Goal: Task Accomplishment & Management: Use online tool/utility

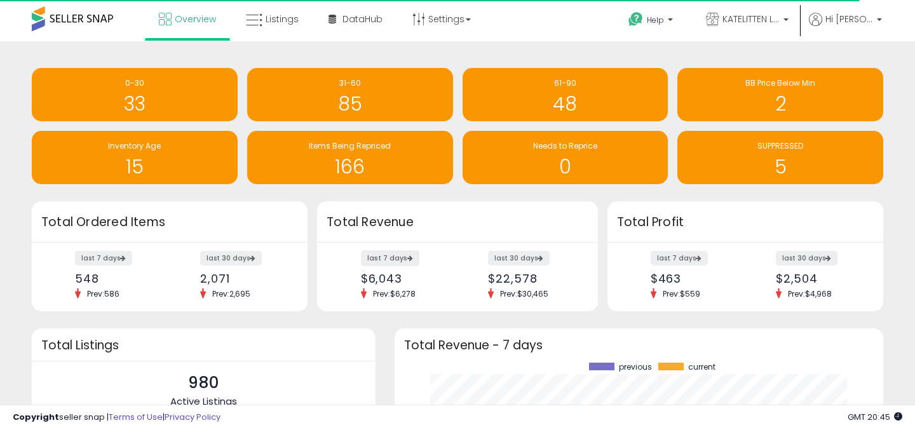
scroll to position [177, 463]
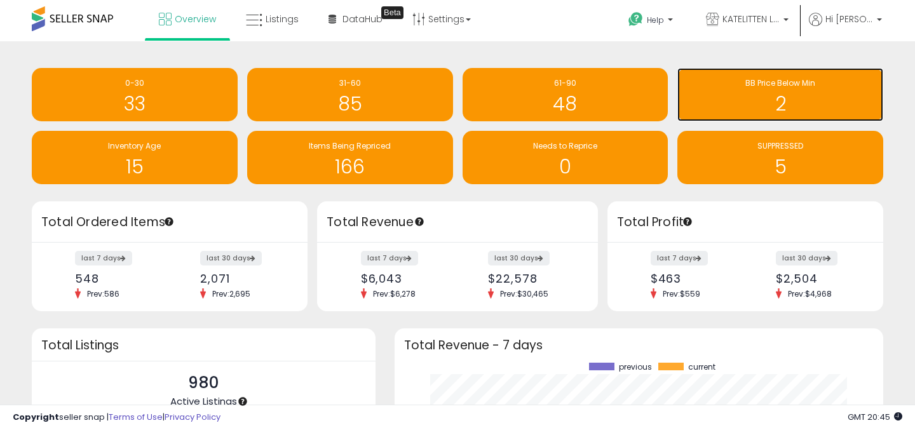
click at [781, 93] on h1 "2" at bounding box center [780, 103] width 193 height 21
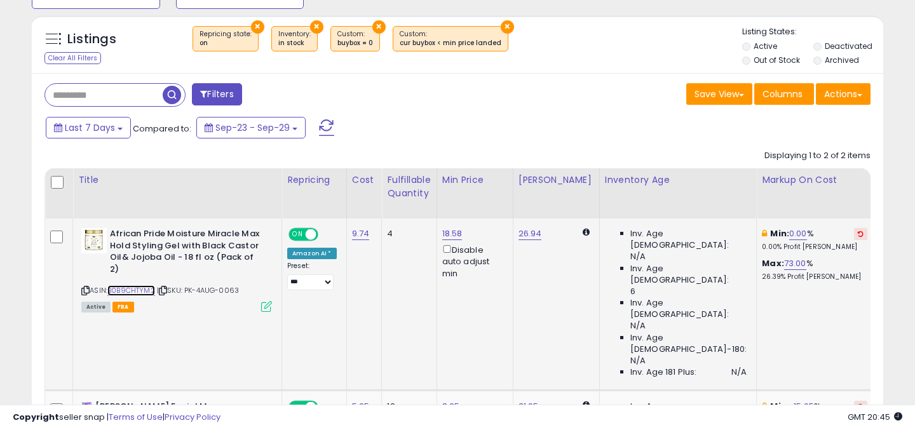
click at [144, 285] on link "B0B9CHTYM2" at bounding box center [131, 290] width 48 height 11
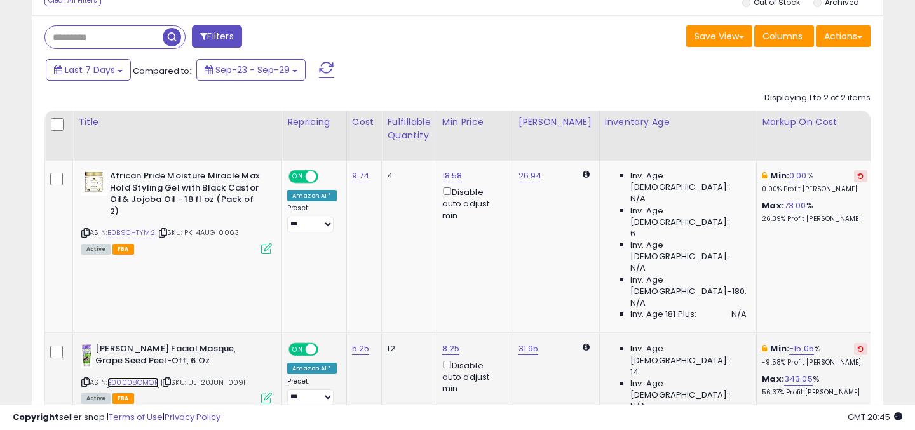
click at [133, 377] on link "B00008CMOR" at bounding box center [132, 382] width 51 height 11
